Goal: Navigation & Orientation: Find specific page/section

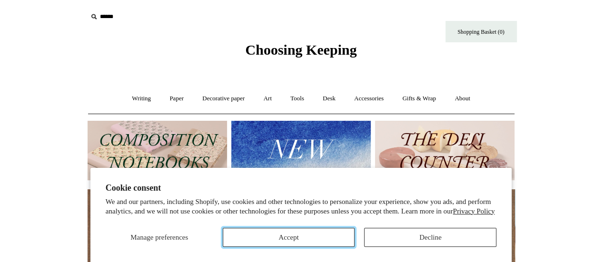
click at [284, 236] on button "Accept" at bounding box center [289, 237] width 132 height 19
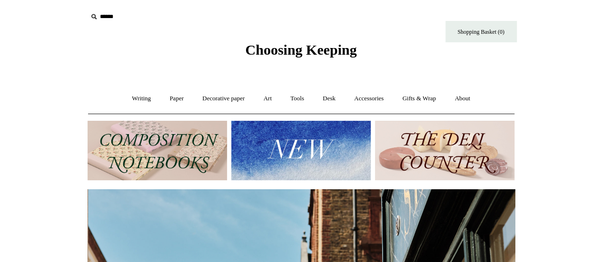
scroll to position [0, 428]
click at [175, 100] on link "Paper +" at bounding box center [176, 98] width 31 height 25
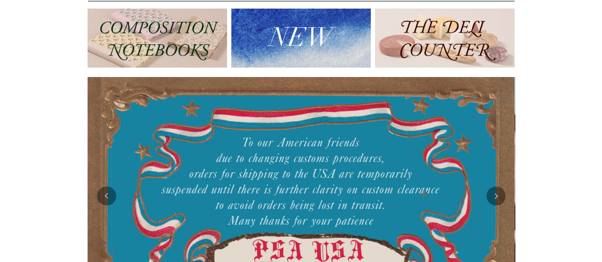
scroll to position [0, 0]
click at [138, 33] on img at bounding box center [158, 39] width 140 height 60
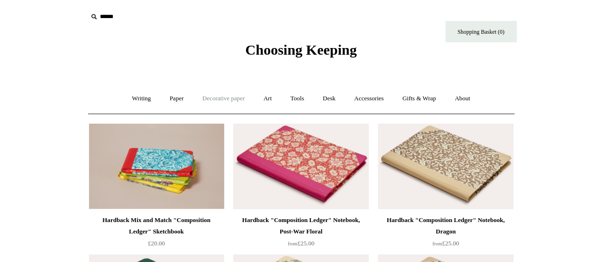
click at [232, 98] on link "Decorative paper +" at bounding box center [224, 98] width 60 height 25
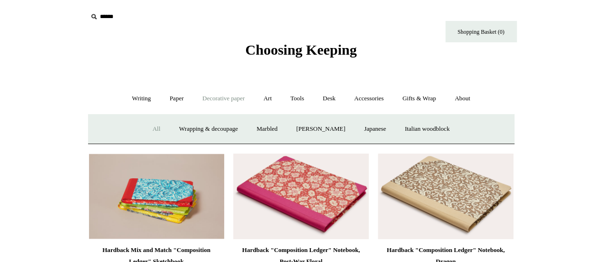
click at [146, 128] on link "All" at bounding box center [156, 129] width 25 height 25
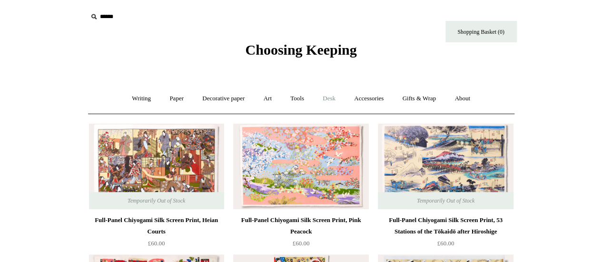
click at [332, 99] on link "Desk +" at bounding box center [329, 98] width 30 height 25
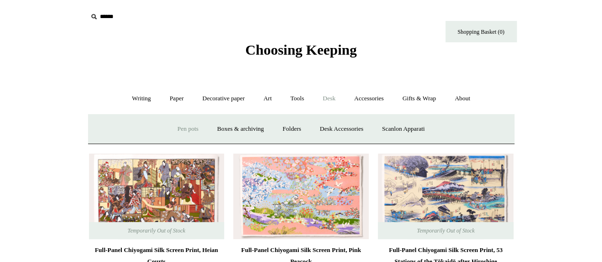
click at [184, 127] on link "Pen pots" at bounding box center [188, 129] width 38 height 25
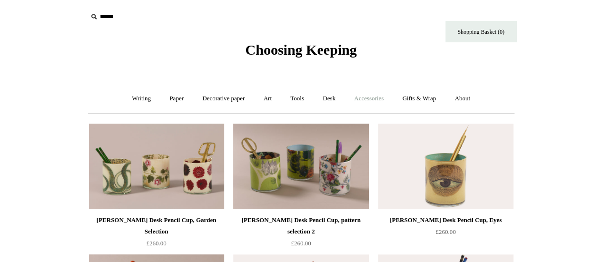
click at [368, 98] on link "Accessories +" at bounding box center [369, 98] width 47 height 25
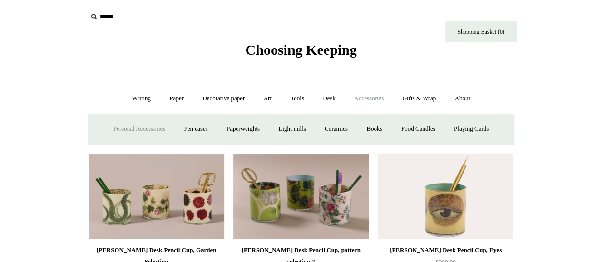
click at [152, 128] on link "Personal Accessories +" at bounding box center [139, 129] width 69 height 25
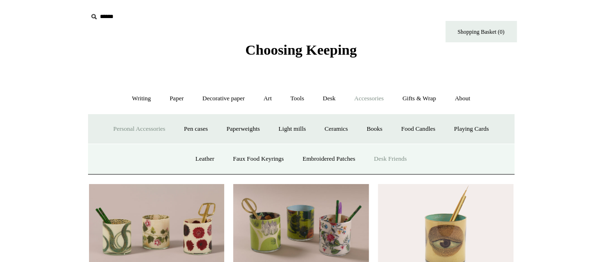
click at [403, 158] on link "Desk Friends" at bounding box center [391, 159] width 50 height 25
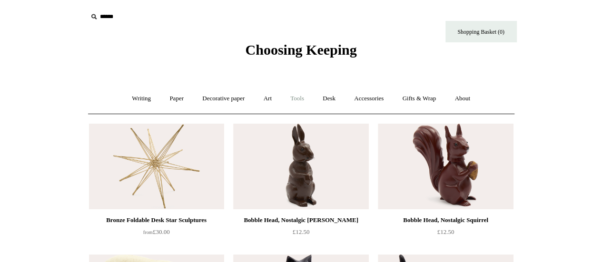
click at [300, 99] on link "Tools +" at bounding box center [297, 98] width 31 height 25
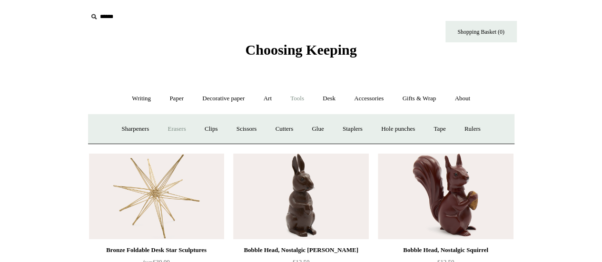
click at [175, 126] on link "Erasers" at bounding box center [176, 129] width 35 height 25
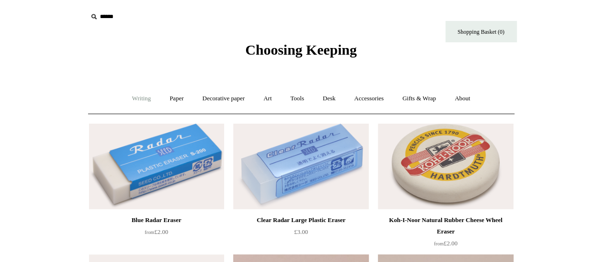
click at [142, 101] on link "Writing +" at bounding box center [141, 98] width 36 height 25
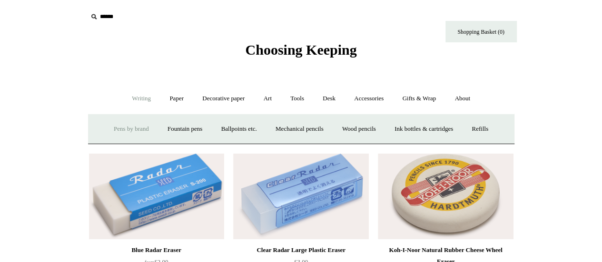
click at [129, 129] on link "Pens by brand +" at bounding box center [131, 129] width 52 height 25
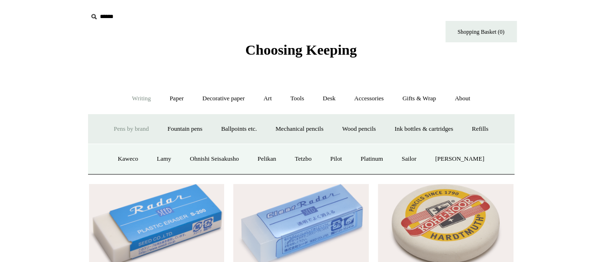
click at [115, 128] on link "Pens by brand -" at bounding box center [131, 129] width 52 height 25
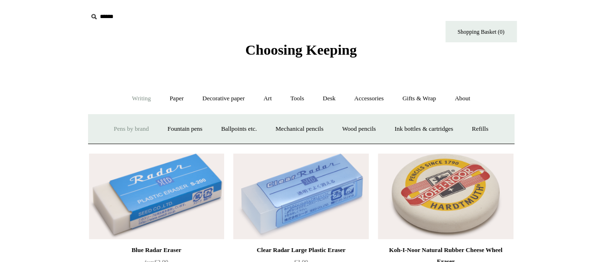
click at [115, 128] on link "Pens by brand +" at bounding box center [131, 129] width 52 height 25
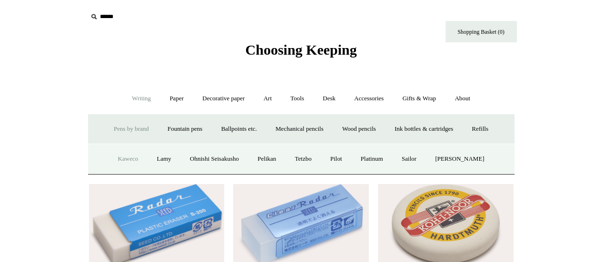
click at [125, 158] on link "Kaweco" at bounding box center [129, 159] width 38 height 25
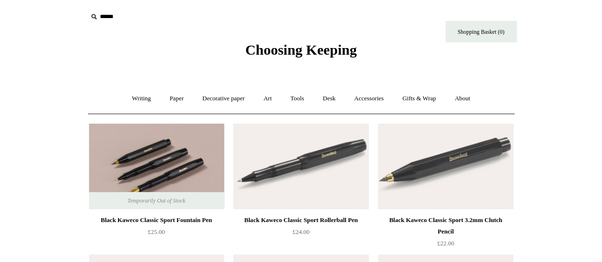
scroll to position [95, 0]
